Goal: Register for event/course

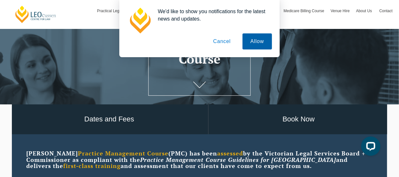
click at [255, 41] on button "Allow" at bounding box center [258, 41] width 30 height 16
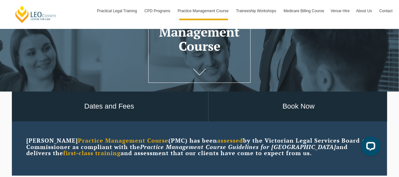
scroll to position [96, 0]
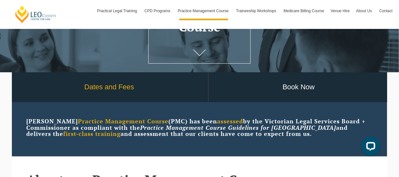
click at [130, 88] on link "Dates and Fees" at bounding box center [109, 87] width 198 height 30
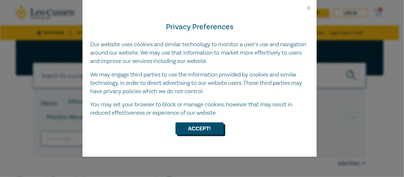
click at [200, 129] on button "Accept!" at bounding box center [200, 128] width 48 height 12
